Goal: Information Seeking & Learning: Learn about a topic

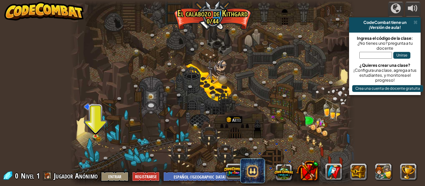
select select "es-419"
click at [99, 135] on img at bounding box center [95, 129] width 7 height 14
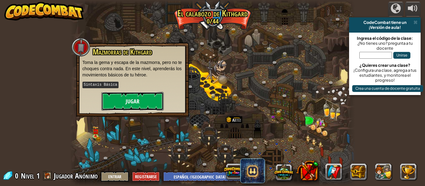
click at [141, 106] on button "Jugar" at bounding box center [132, 101] width 62 height 19
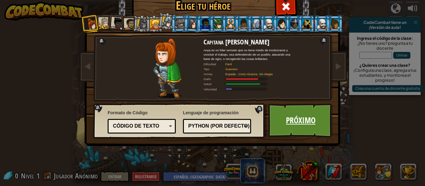
click at [306, 130] on link "Próximo" at bounding box center [300, 121] width 65 height 34
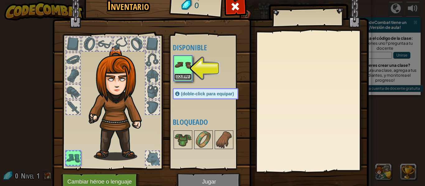
click at [183, 76] on button "Equipar" at bounding box center [182, 77] width 17 height 7
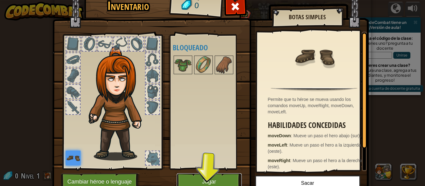
click at [202, 181] on button "Jugar" at bounding box center [209, 181] width 65 height 17
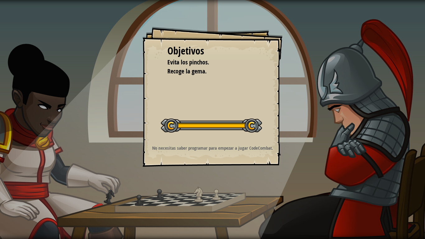
click at [202, 171] on div "Objetivos Evita los pinchos. Recoge la gema. Iniciar nivel Error cargando del s…" at bounding box center [212, 119] width 425 height 239
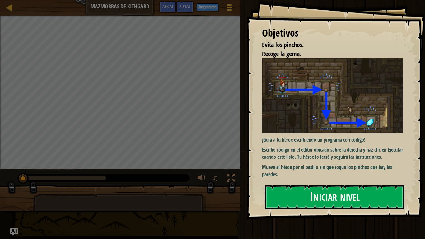
click at [290, 136] on p "¡Guía a tu héroe escribiendo un programa con código!" at bounding box center [335, 139] width 146 height 7
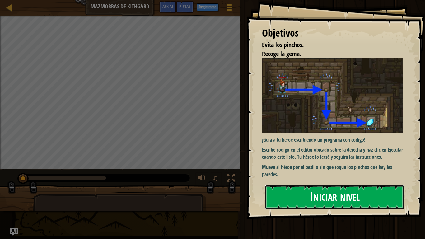
click at [283, 186] on button "Iniciar nivel" at bounding box center [335, 197] width 140 height 25
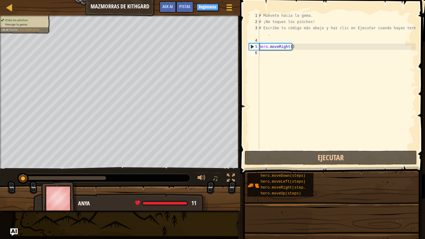
click at [283, 186] on span "hero.moveUp(steps)" at bounding box center [281, 193] width 40 height 4
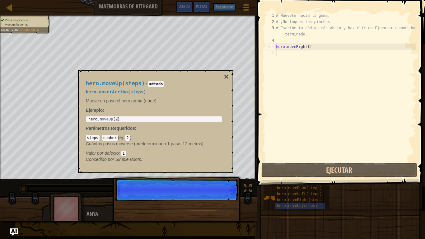
click at [284, 54] on div "# Muévete hacia la gema. # ¡No toques los pinchos! # Escribe tu código más abaj…" at bounding box center [345, 93] width 141 height 162
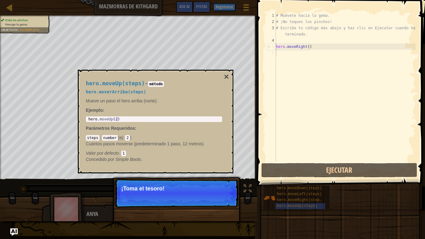
click at [284, 54] on div "# Muévete hacia la gema. # ¡No toques los pinchos! # Escribe tu código más abaj…" at bounding box center [345, 93] width 141 height 162
click at [226, 76] on button "×" at bounding box center [226, 76] width 5 height 9
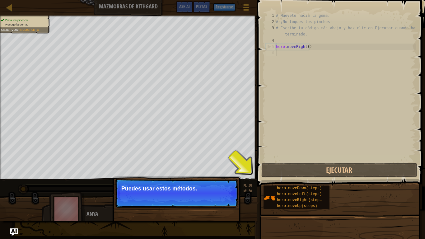
click at [285, 54] on div "# Muévete hacia la gema. # ¡No toques los pinchos! # Escribe tu código más abaj…" at bounding box center [345, 93] width 141 height 162
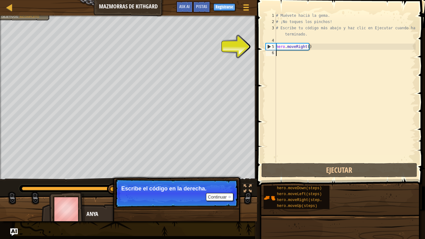
click at [278, 53] on div "# Muévete hacia la gema. # ¡No toques los pinchos! # Escribe tu código más abaj…" at bounding box center [345, 93] width 141 height 162
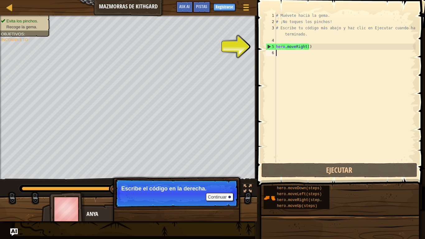
type textarea "h"
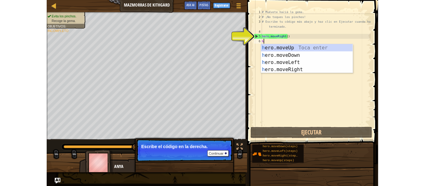
scroll to position [3, 0]
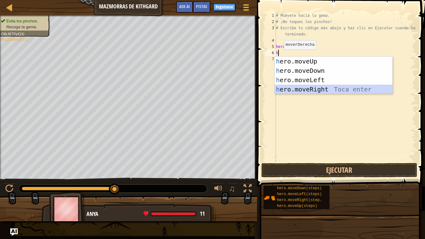
click at [284, 90] on div "h ero.moveUp Toca enter h ero.moveDown Toca enter h ero.moveLeft Toca enter h e…" at bounding box center [334, 85] width 118 height 56
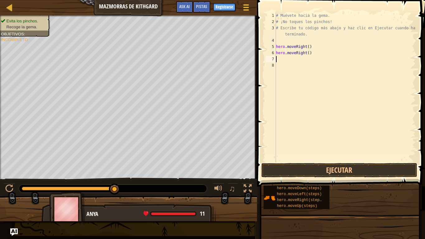
type textarea "h"
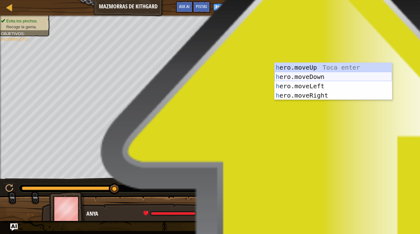
click at [290, 78] on div "h ero.moveUp Toca enter h ero.moveDown Toca enter h ero.moveLeft Toca enter h e…" at bounding box center [334, 91] width 118 height 56
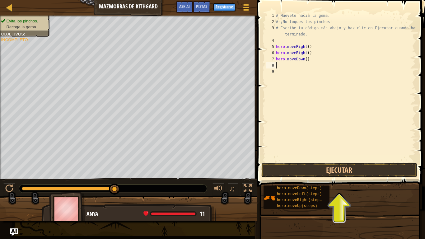
type textarea "h"
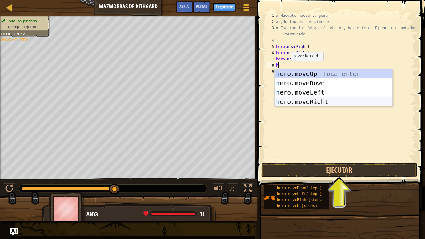
click at [296, 102] on div "h ero.moveUp Toca enter h ero.moveDown Toca enter h ero.moveLeft Toca enter h e…" at bounding box center [334, 97] width 118 height 56
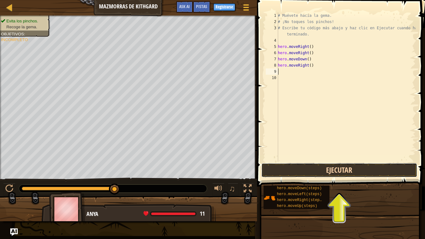
click at [334, 172] on button "Ejecutar" at bounding box center [339, 170] width 156 height 14
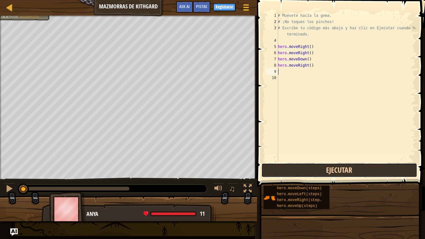
click at [279, 168] on button "Ejecutar" at bounding box center [339, 170] width 156 height 14
click at [287, 167] on button "Ejecutando" at bounding box center [339, 170] width 156 height 14
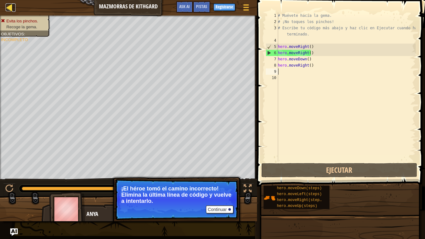
click at [12, 7] on div at bounding box center [10, 7] width 8 height 8
select select "es-419"
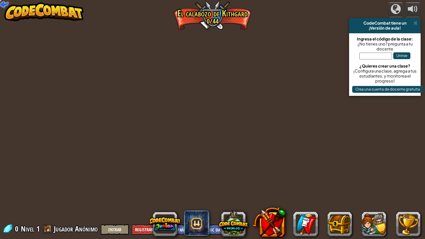
select select "es-419"
